Goal: Check status

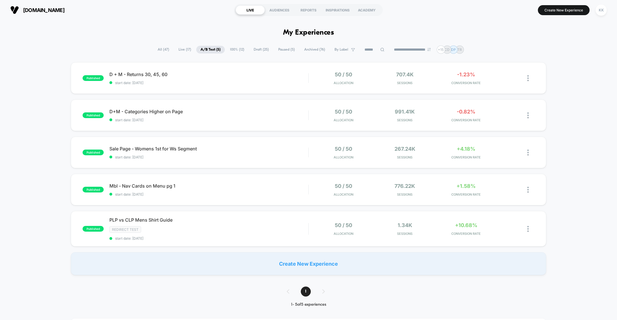
click at [158, 50] on span "All ( 47 )" at bounding box center [163, 50] width 20 height 8
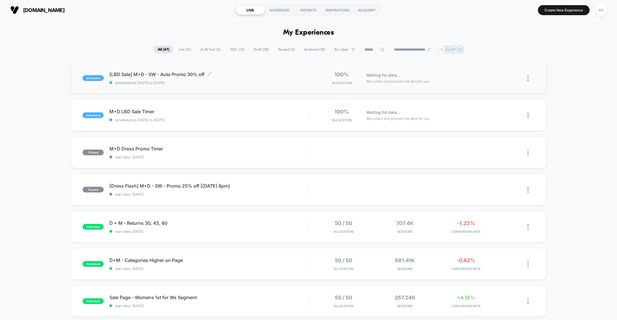
click at [236, 83] on span "scheduled on [DATE] to [DATE]" at bounding box center [208, 83] width 199 height 4
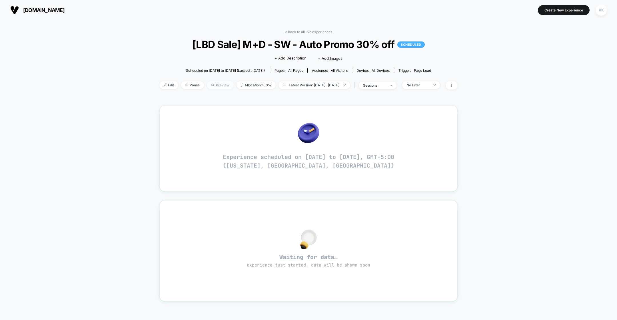
click at [213, 85] on span "Preview" at bounding box center [220, 85] width 27 height 8
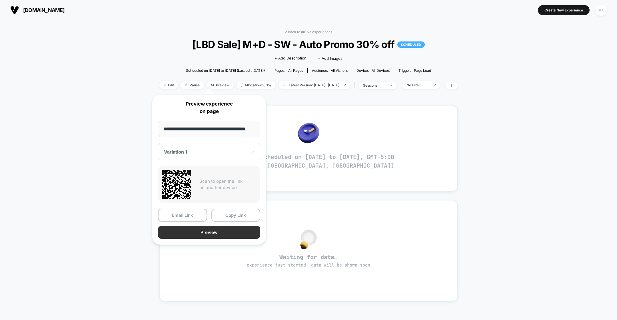
click at [210, 231] on button "Preview" at bounding box center [209, 232] width 102 height 13
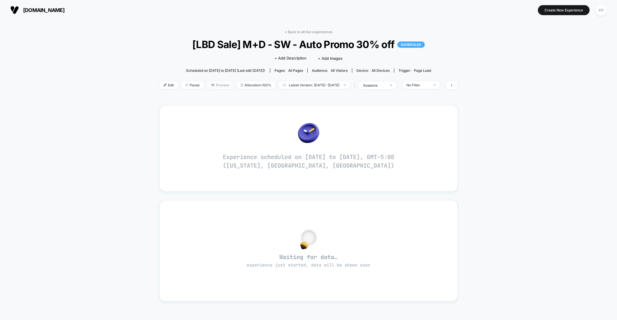
click at [208, 84] on span "Preview" at bounding box center [220, 85] width 27 height 8
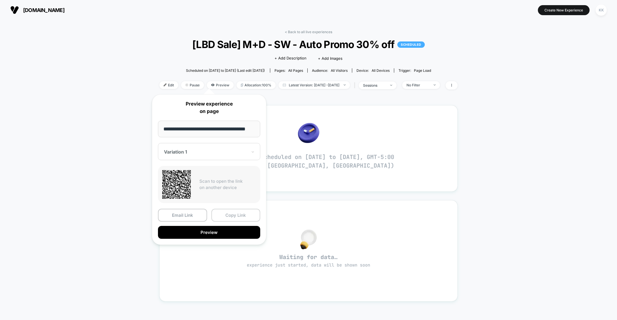
click at [233, 217] on button "Copy Link" at bounding box center [235, 214] width 49 height 13
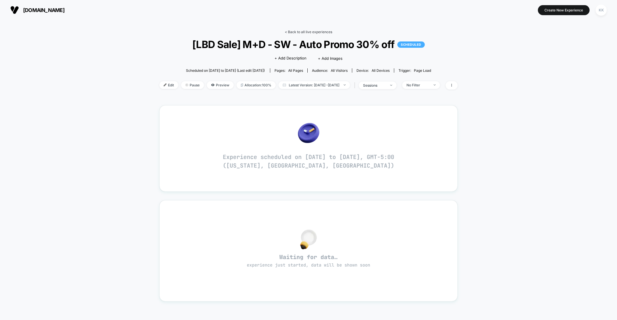
click at [294, 31] on link "< Back to all live experiences" at bounding box center [308, 32] width 47 height 4
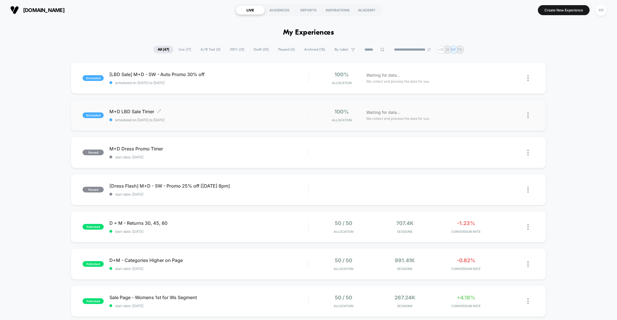
click at [210, 117] on div "M+D LBD Sale Timer Click to edit experience details Click to edit experience de…" at bounding box center [208, 115] width 199 height 13
